Goal: Check status: Check status

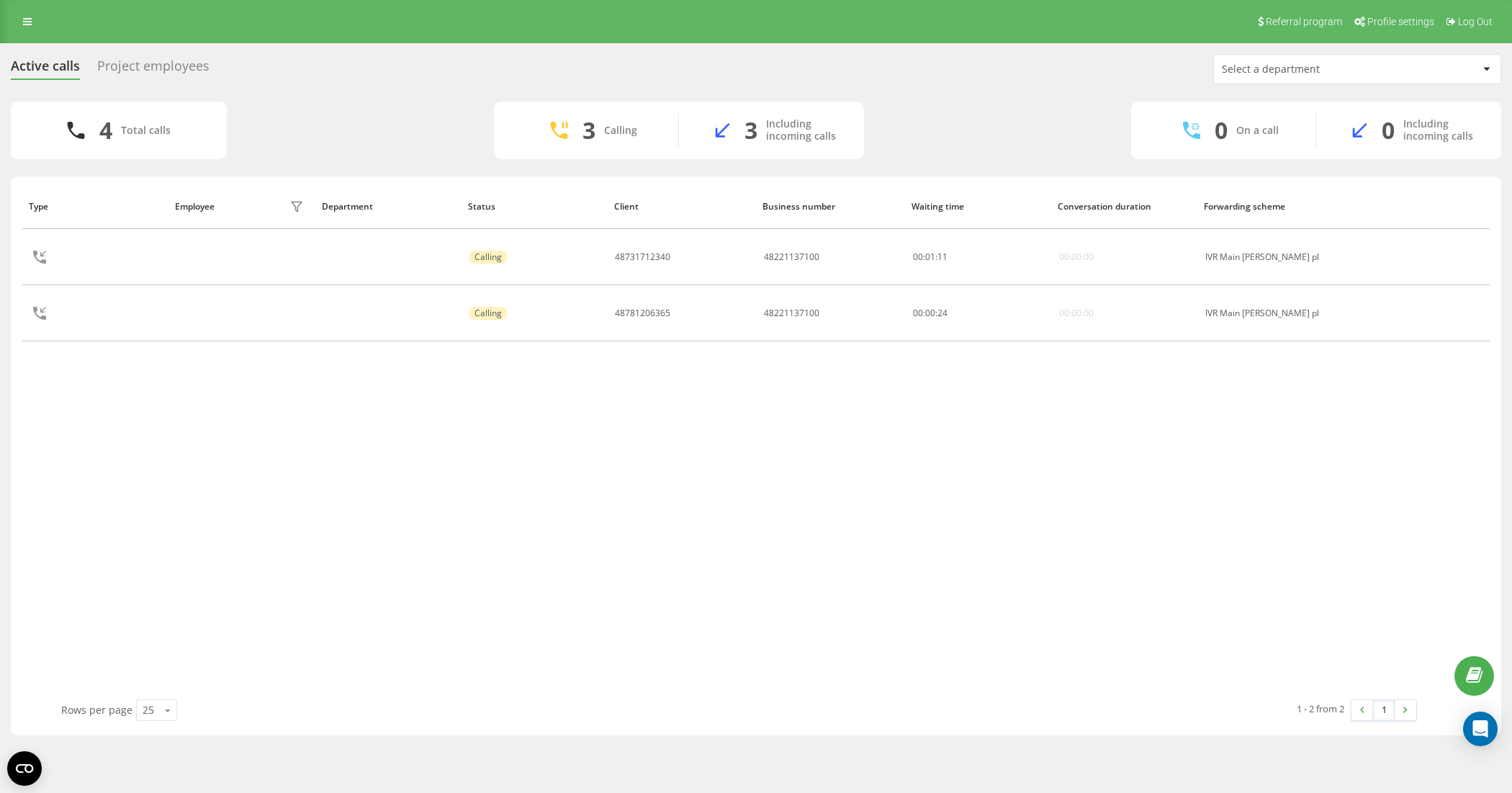
click at [177, 59] on div "Project employees" at bounding box center [153, 69] width 112 height 22
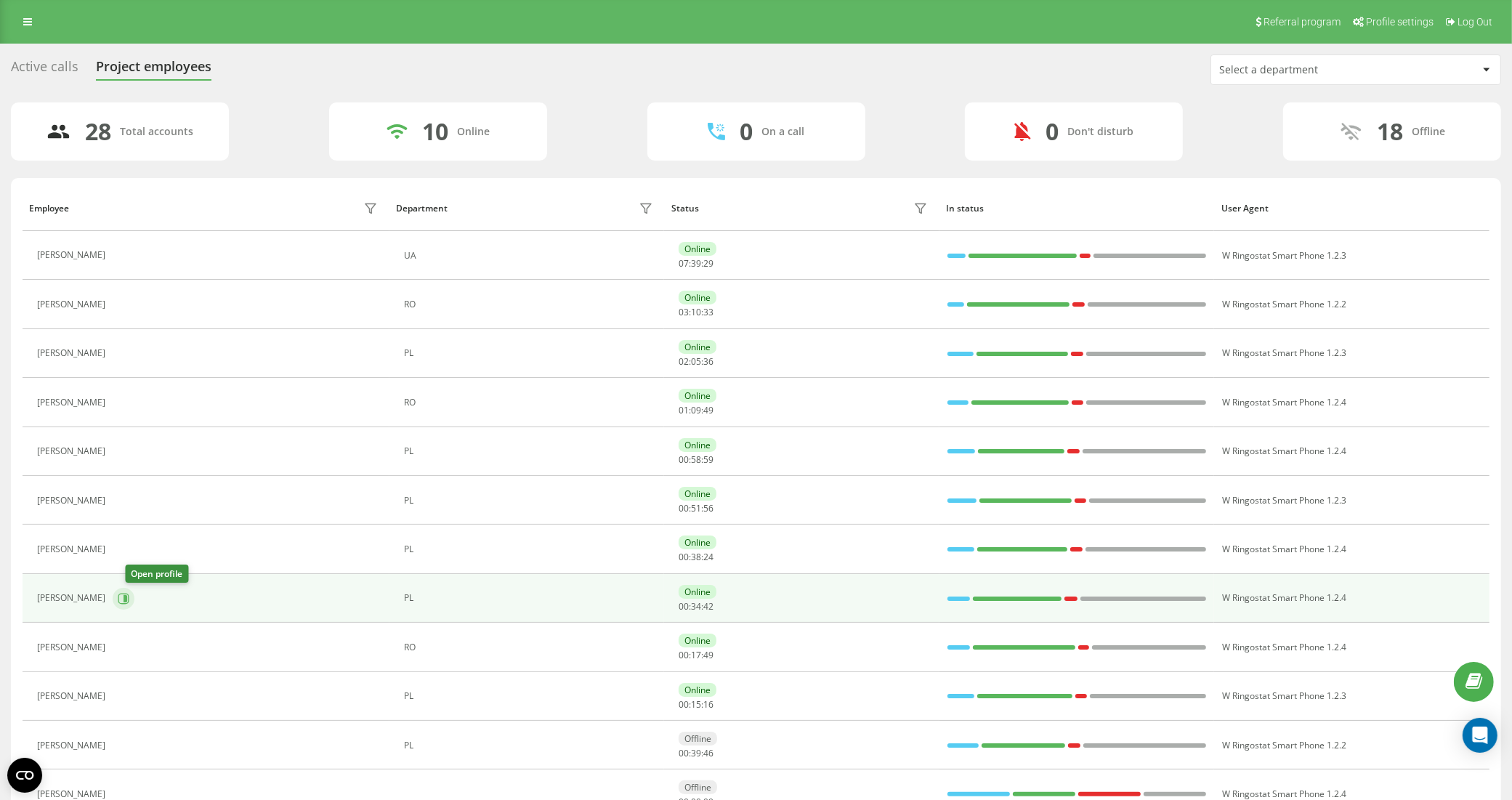
click at [129, 603] on icon at bounding box center [123, 599] width 12 height 12
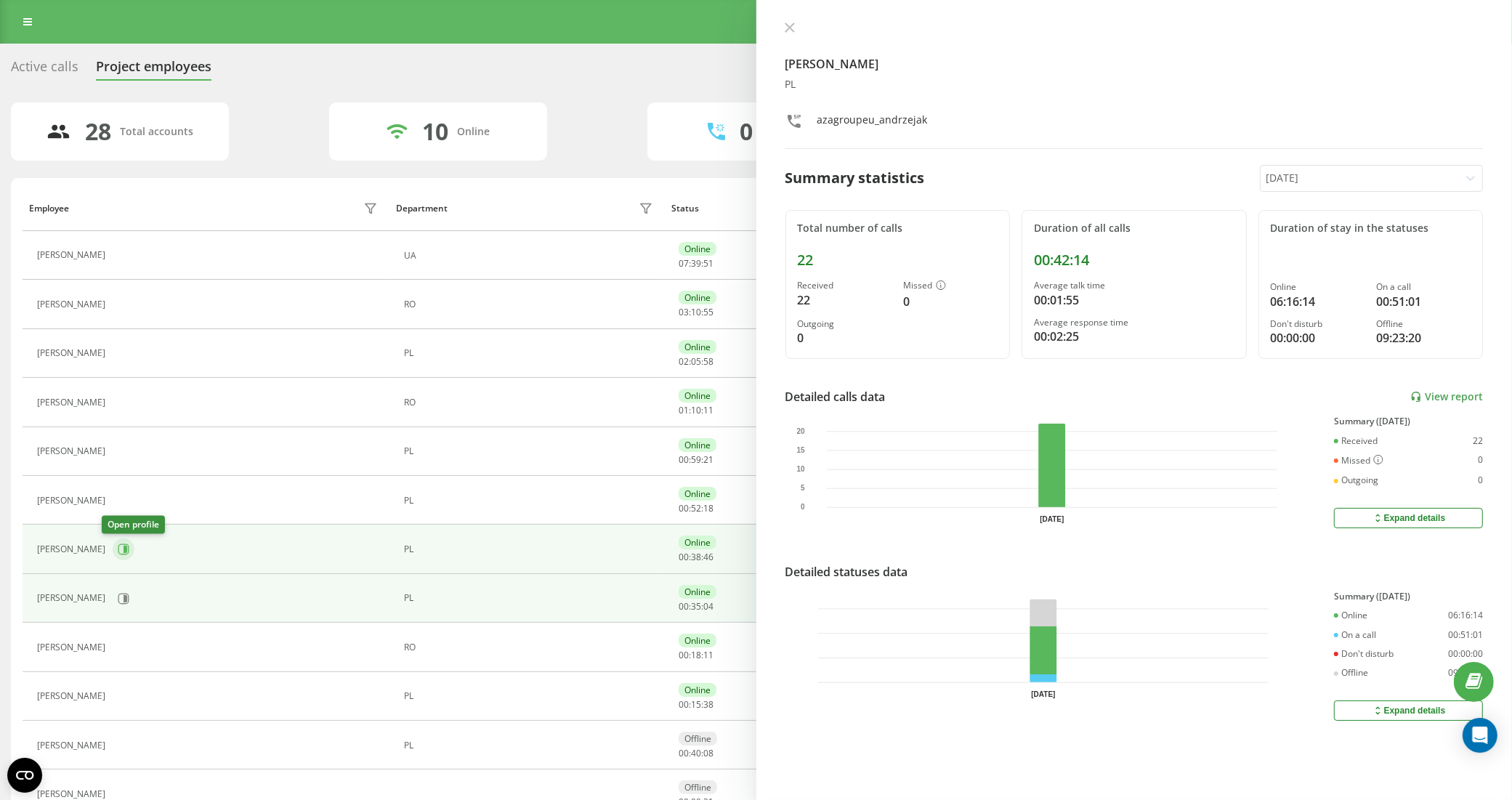
click at [118, 547] on icon at bounding box center [123, 549] width 11 height 11
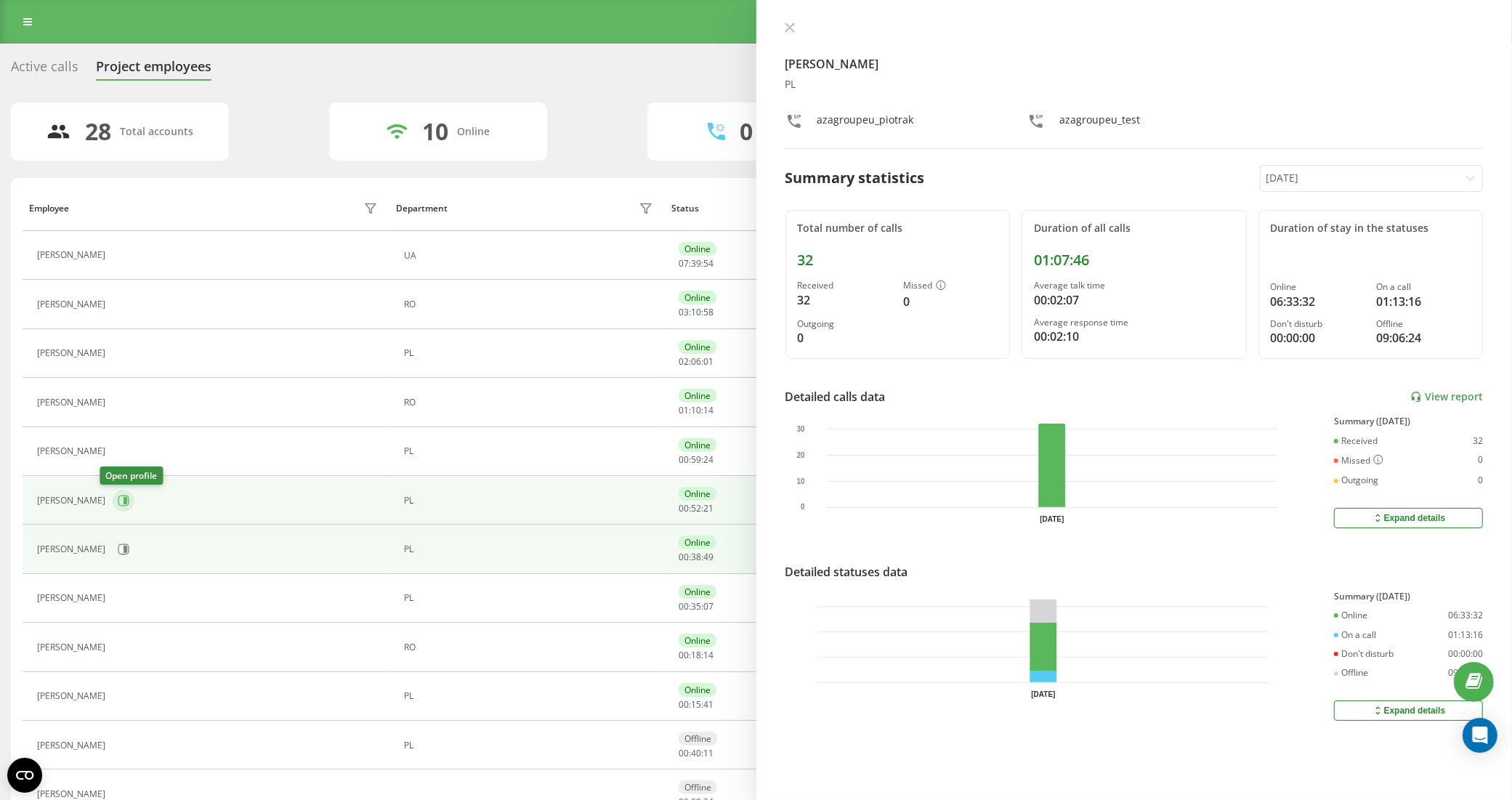
click at [112, 496] on button at bounding box center [123, 500] width 22 height 22
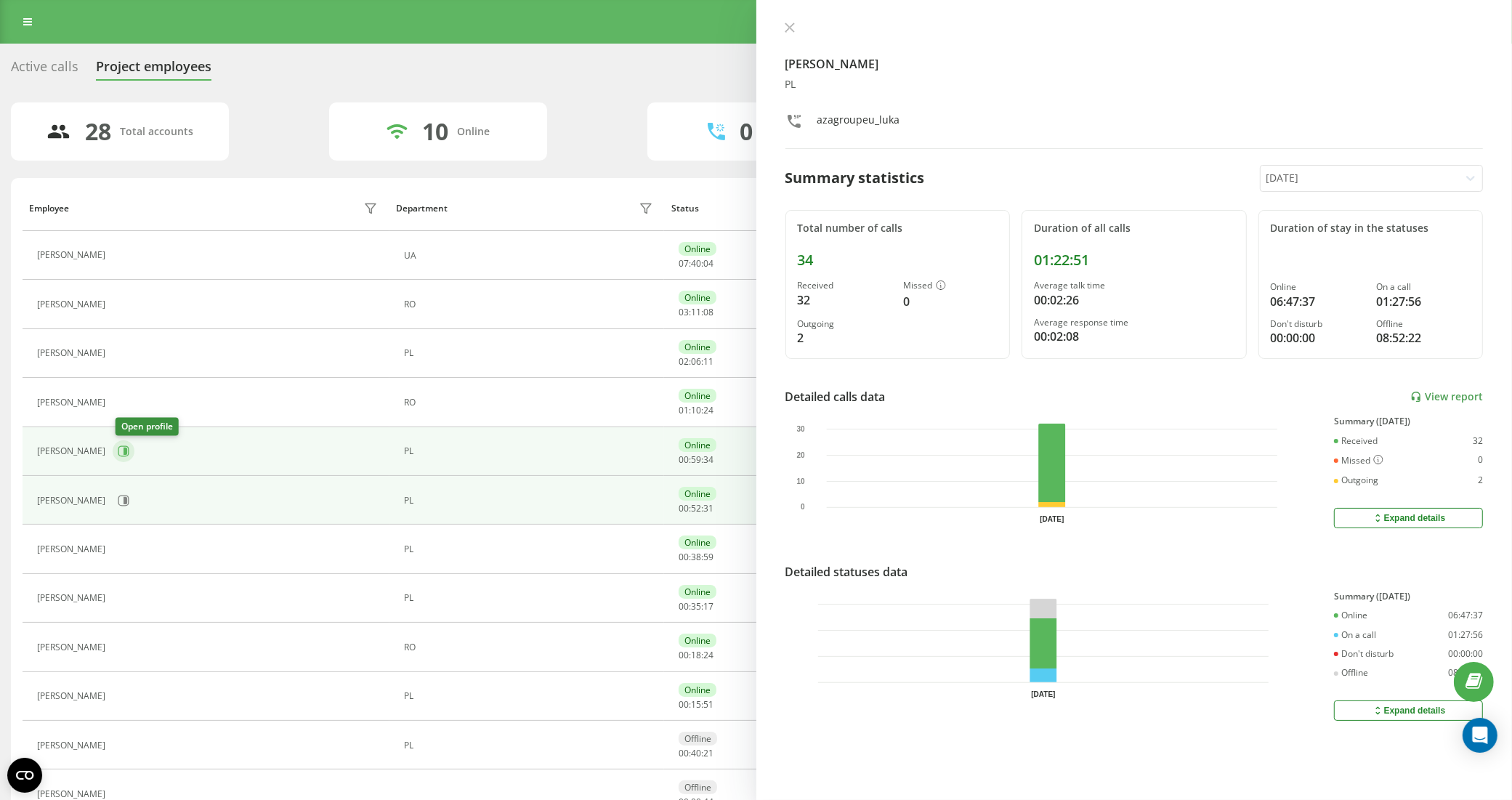
click at [122, 458] on button at bounding box center [123, 451] width 22 height 22
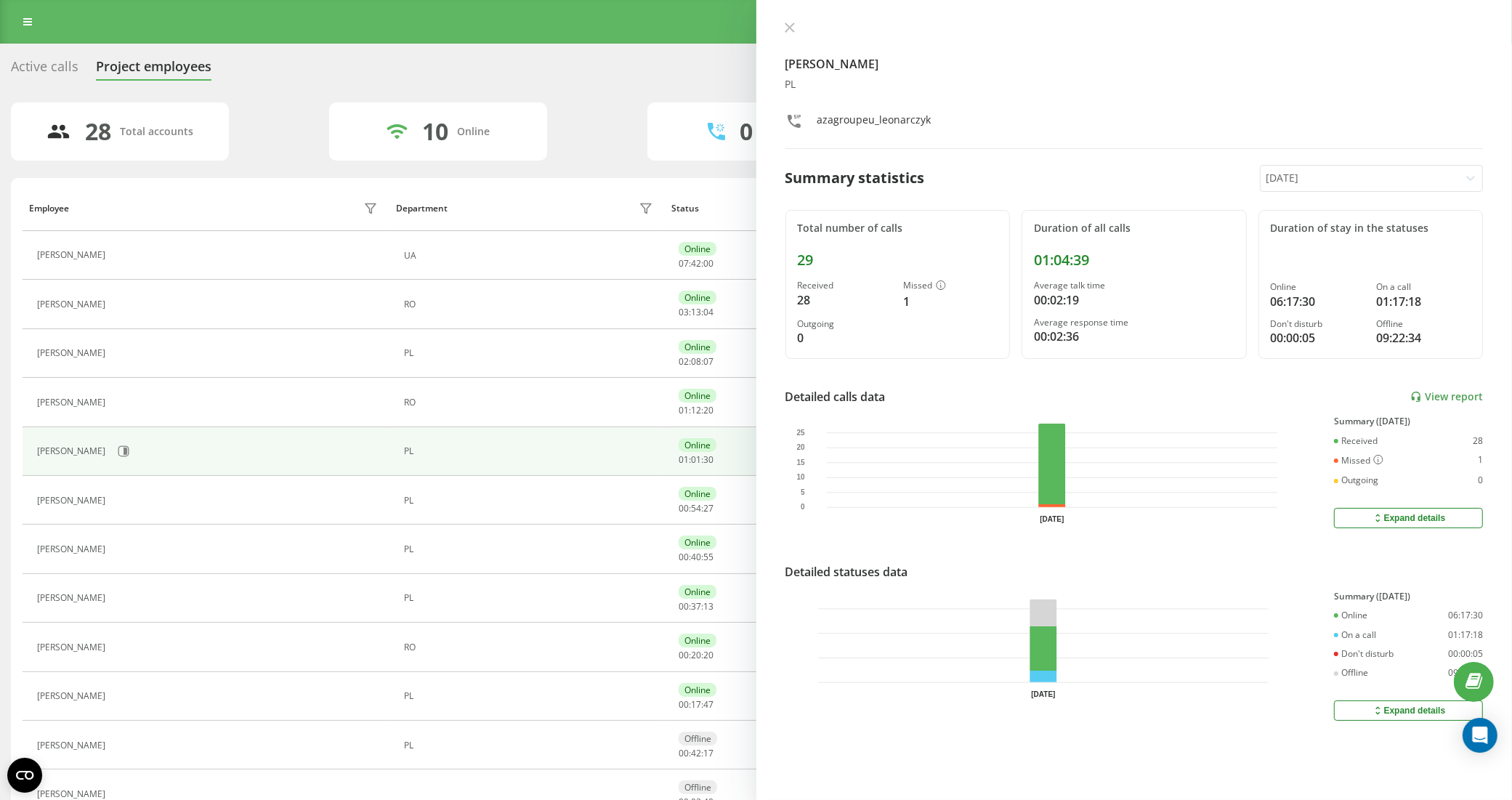
click at [797, 20] on div "Kamil Leonarczyk PL azagroupeu_leonarczyk Summary statistics Today Total number…" at bounding box center [1134, 400] width 756 height 800
click at [788, 28] on icon at bounding box center [789, 28] width 9 height 9
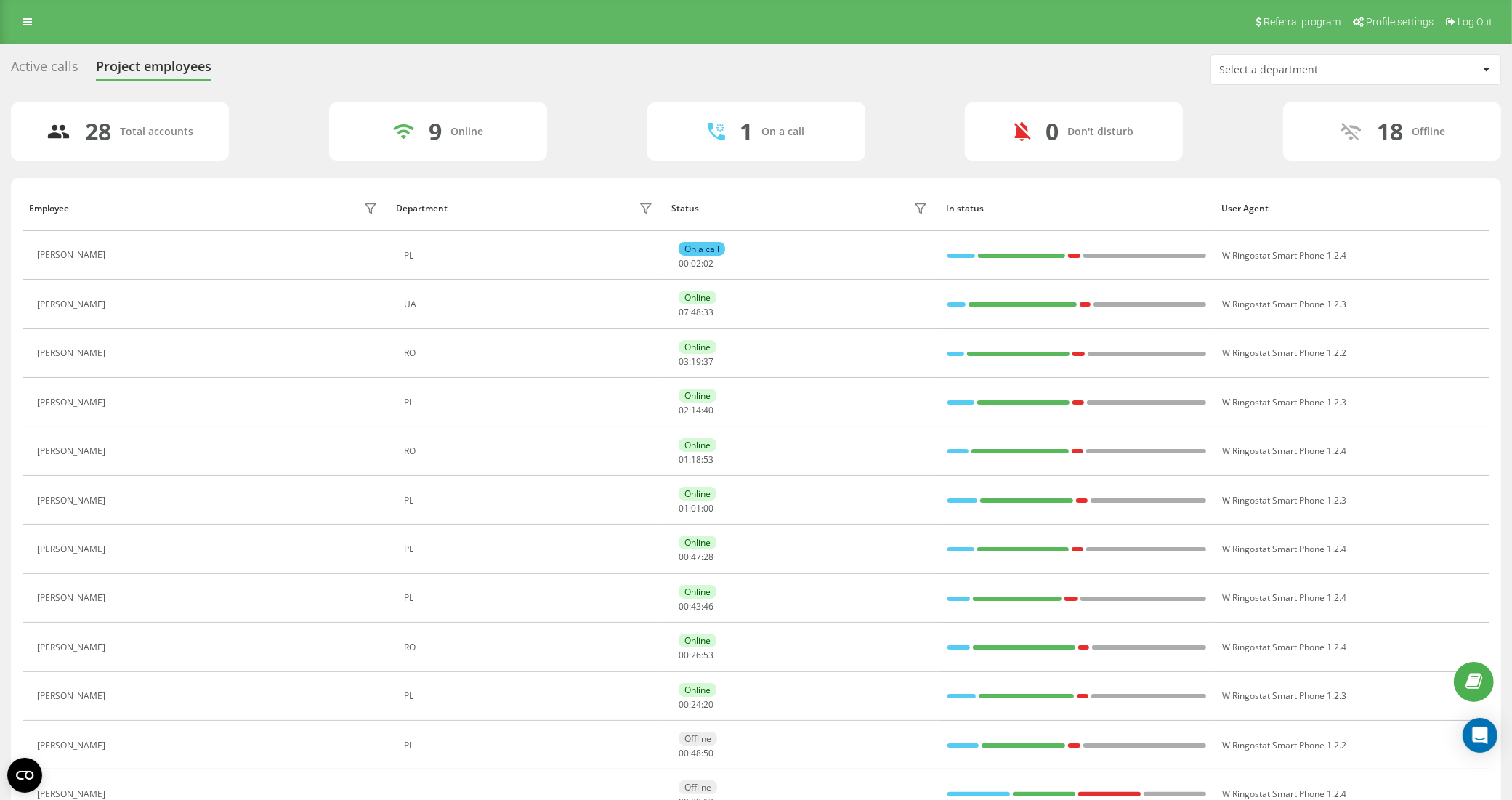
click at [45, 66] on div "Active calls" at bounding box center [44, 70] width 68 height 23
